Goal: Transaction & Acquisition: Book appointment/travel/reservation

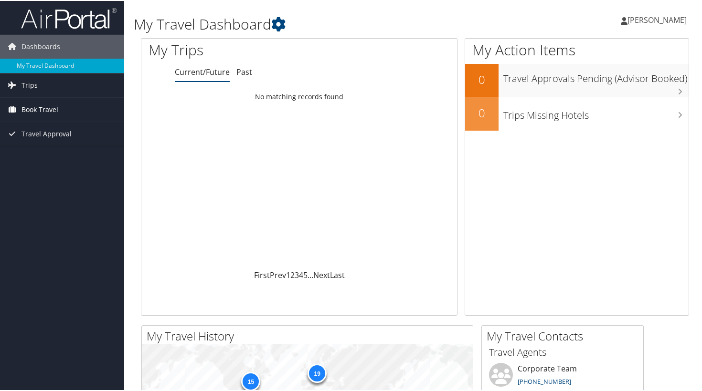
click at [25, 100] on span "Book Travel" at bounding box center [39, 109] width 37 height 24
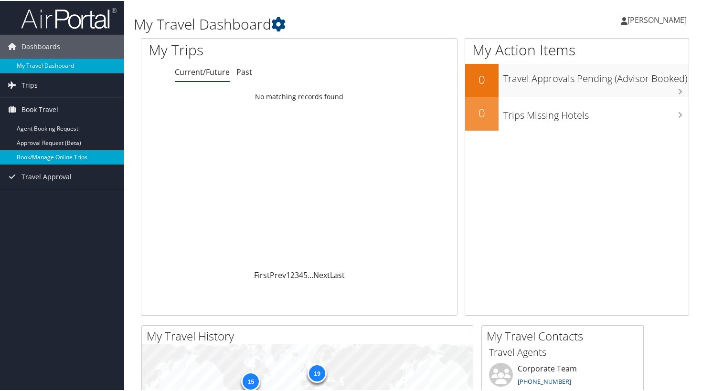
click at [65, 158] on link "Book/Manage Online Trips" at bounding box center [62, 156] width 124 height 14
